Goal: Find specific page/section: Find specific page/section

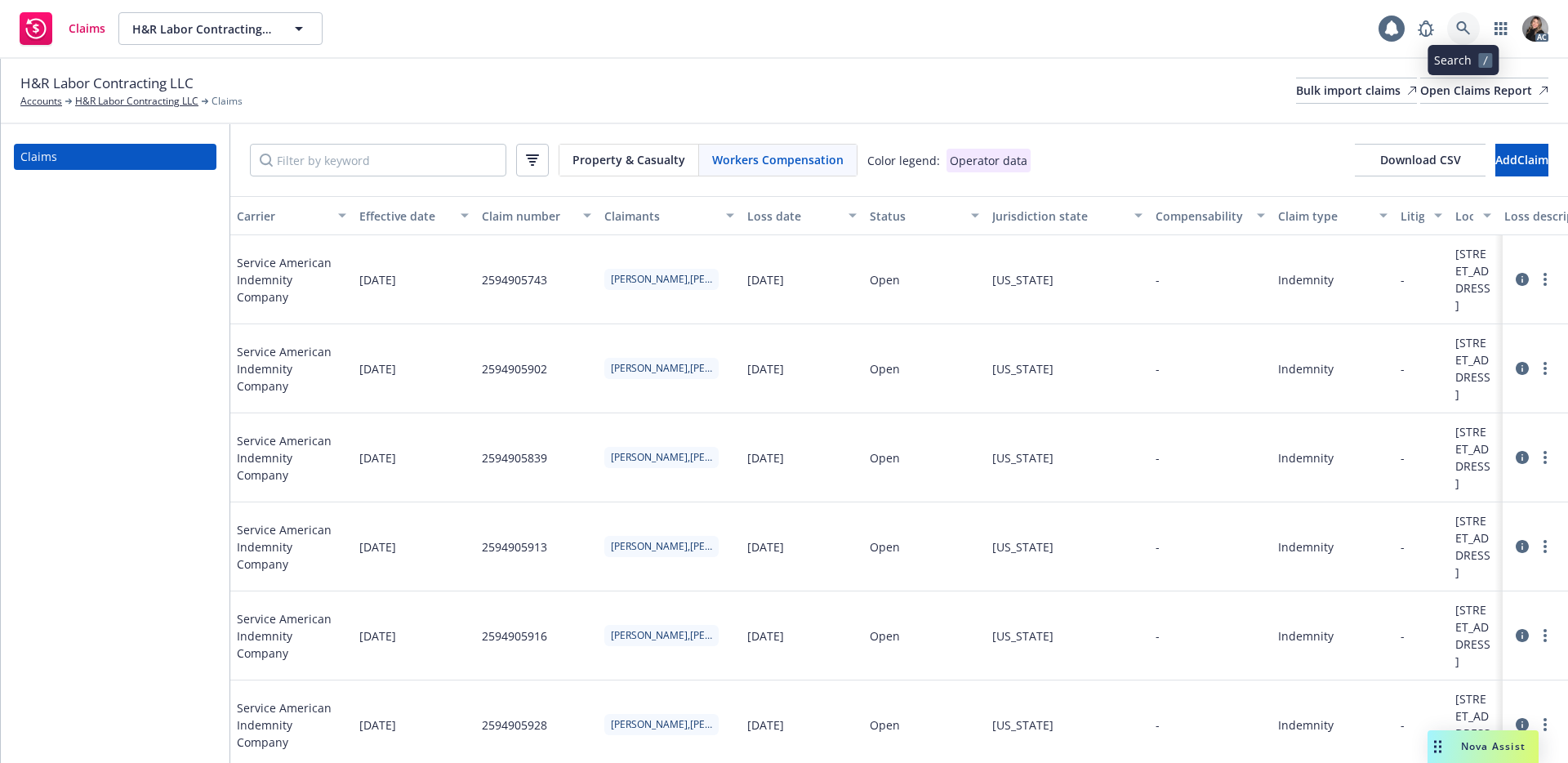
click at [1451, 26] on link at bounding box center [1464, 29] width 33 height 33
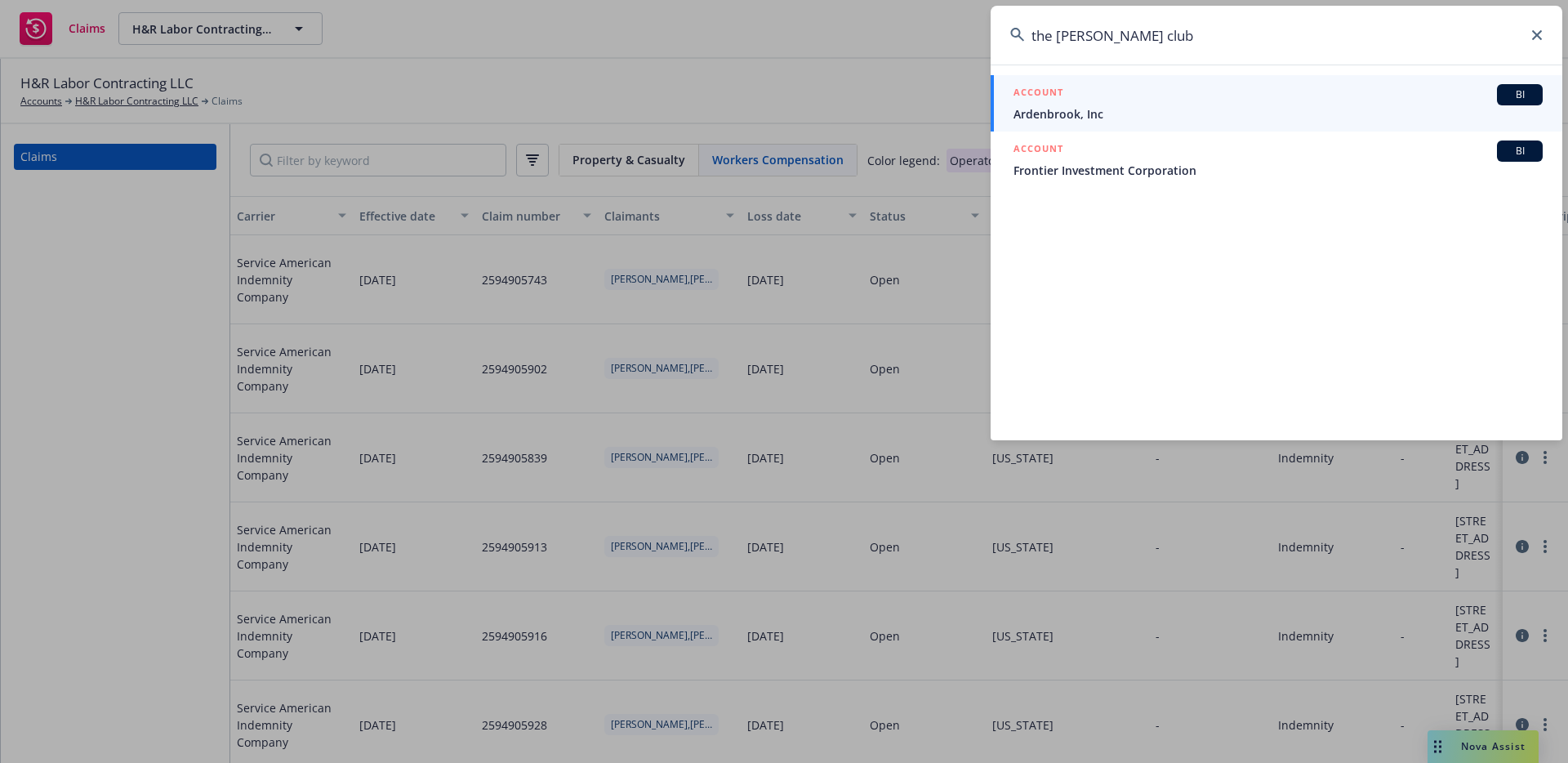
click at [1190, 38] on input "the sutter club" at bounding box center [1277, 36] width 572 height 59
drag, startPoint x: 1041, startPoint y: 36, endPoint x: 997, endPoint y: 32, distance: 44.2
click at [997, 32] on input "the sutter club" at bounding box center [1277, 36] width 572 height 59
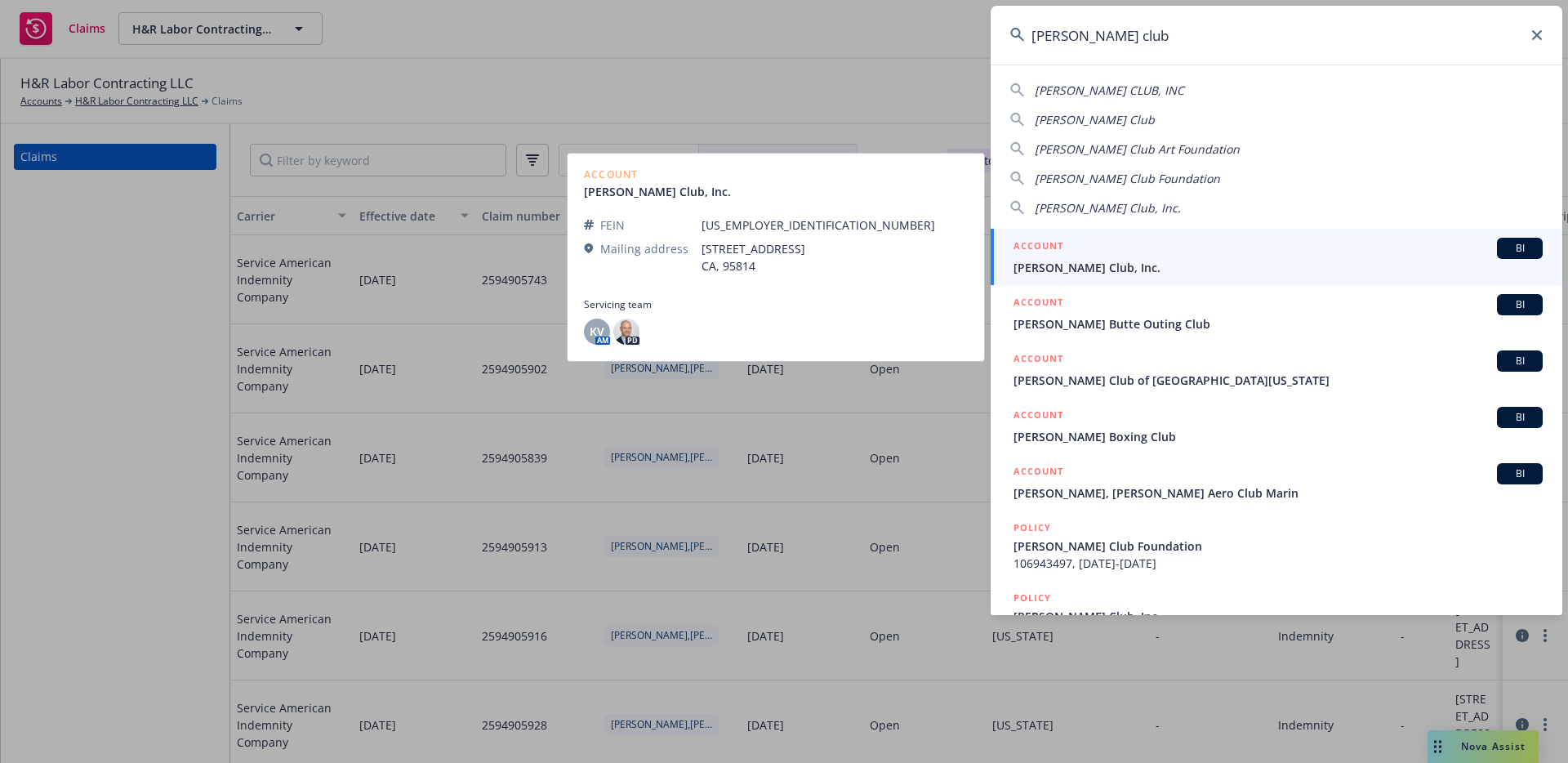
type input "sutter club"
click at [1144, 264] on span "[PERSON_NAME] Club, Inc." at bounding box center [1278, 268] width 530 height 17
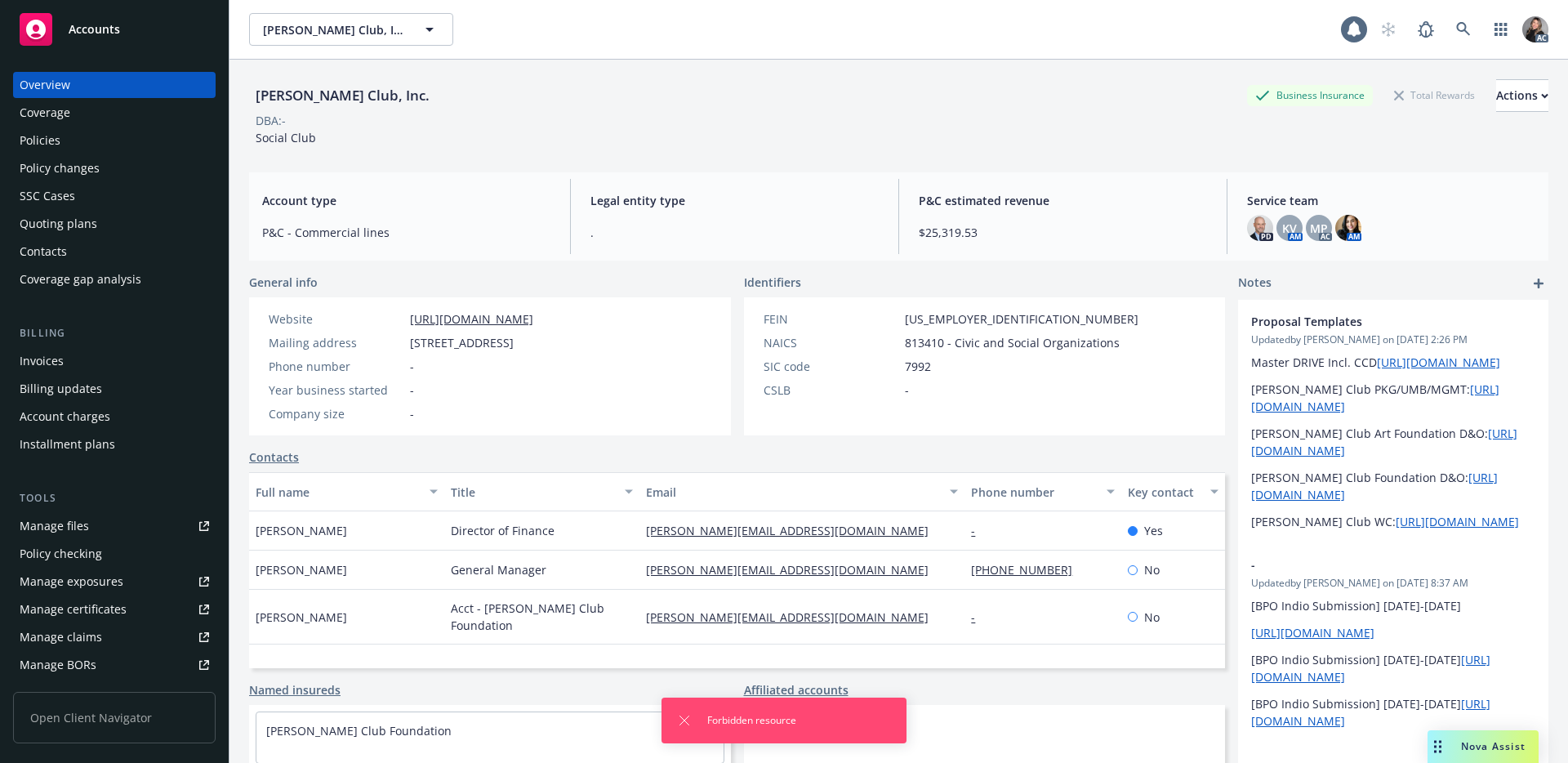
click at [117, 129] on div "Policies" at bounding box center [114, 140] width 190 height 26
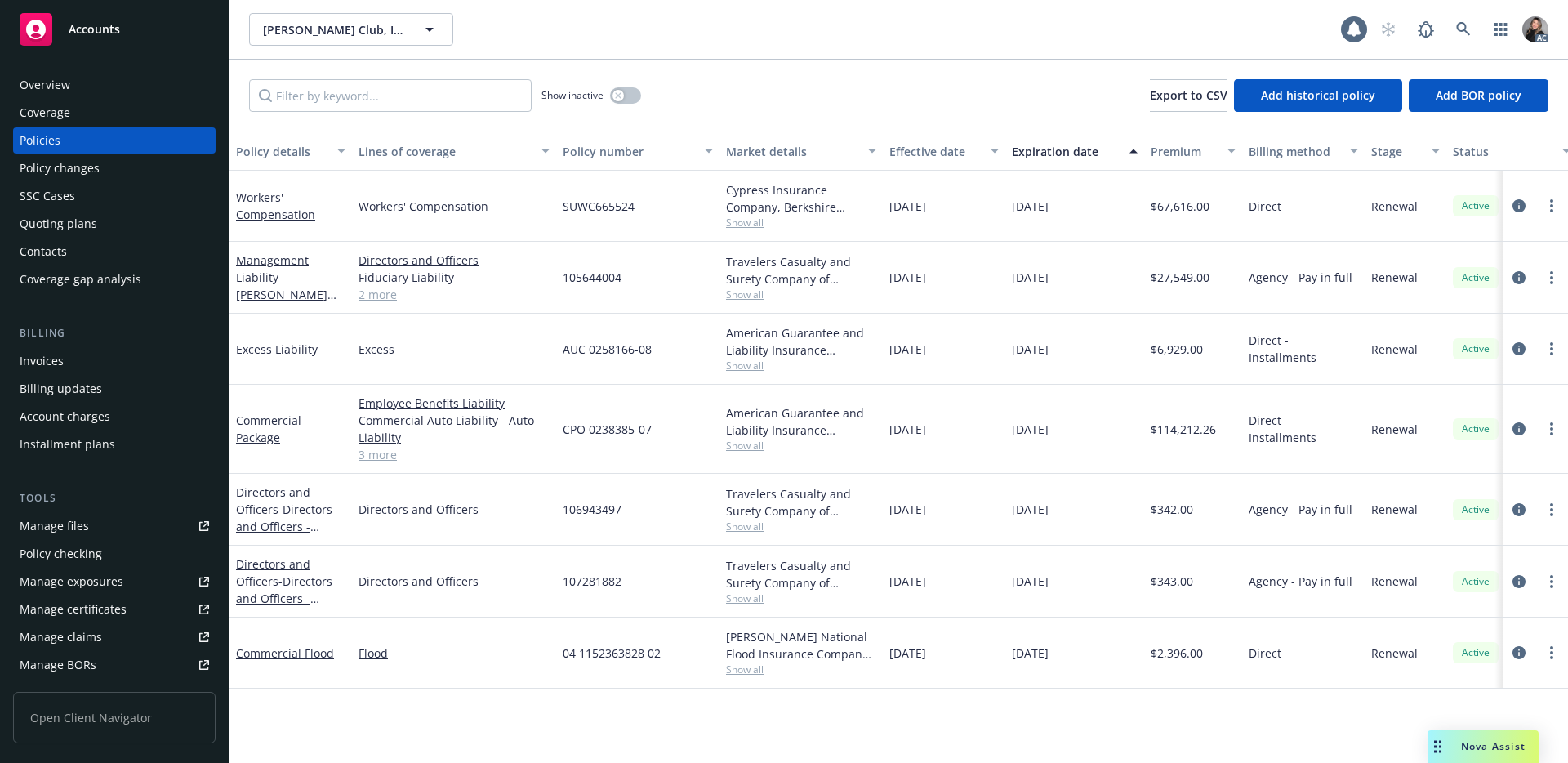
click at [94, 642] on div "Manage claims" at bounding box center [61, 637] width 82 height 26
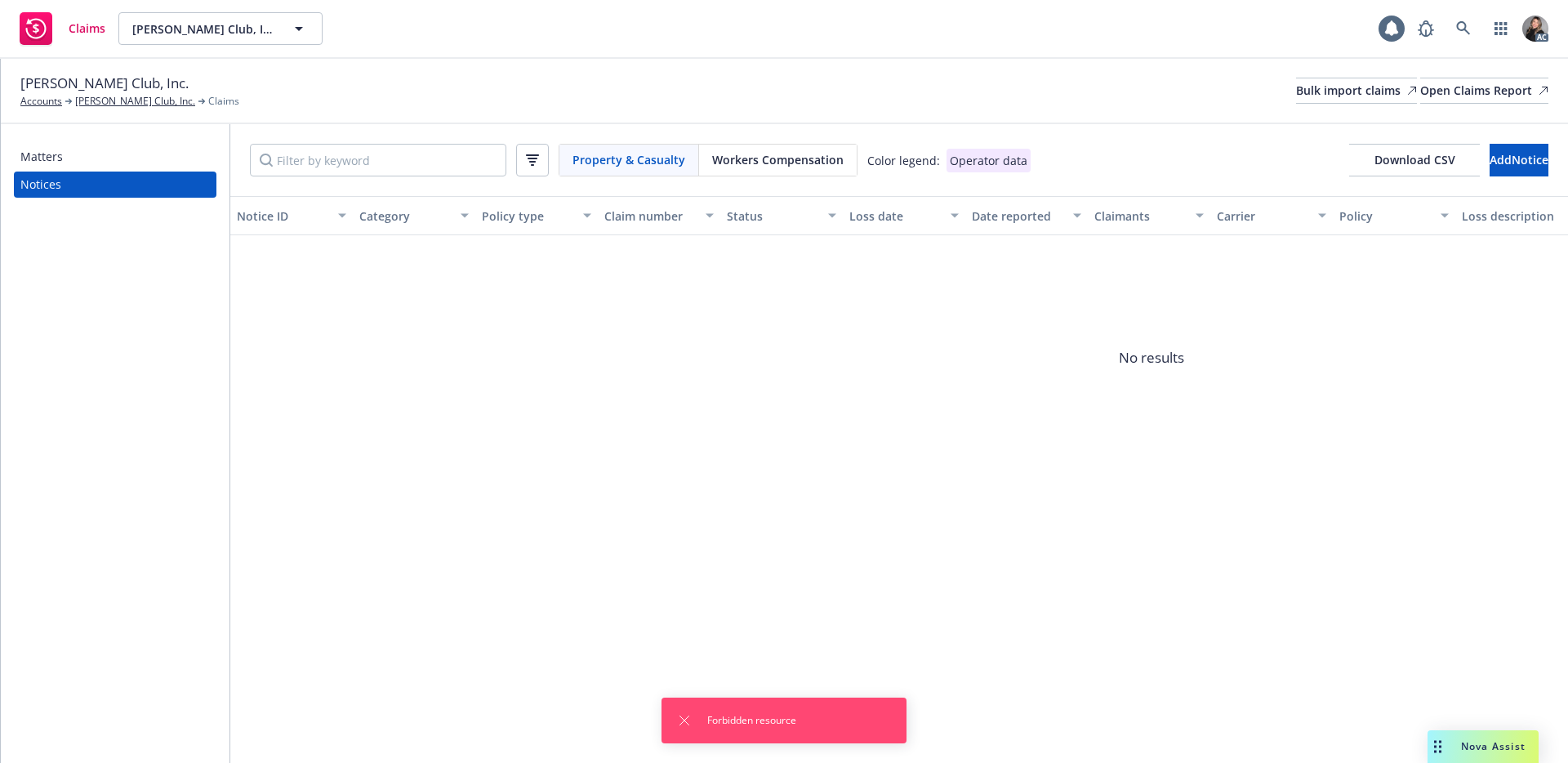
click at [738, 179] on div "Property & Casualty Workers Compensation Color legend: Operator data Download C…" at bounding box center [900, 160] width 1338 height 72
click at [773, 149] on div "Workers Compensation" at bounding box center [778, 160] width 158 height 31
